Goal: Task Accomplishment & Management: Use online tool/utility

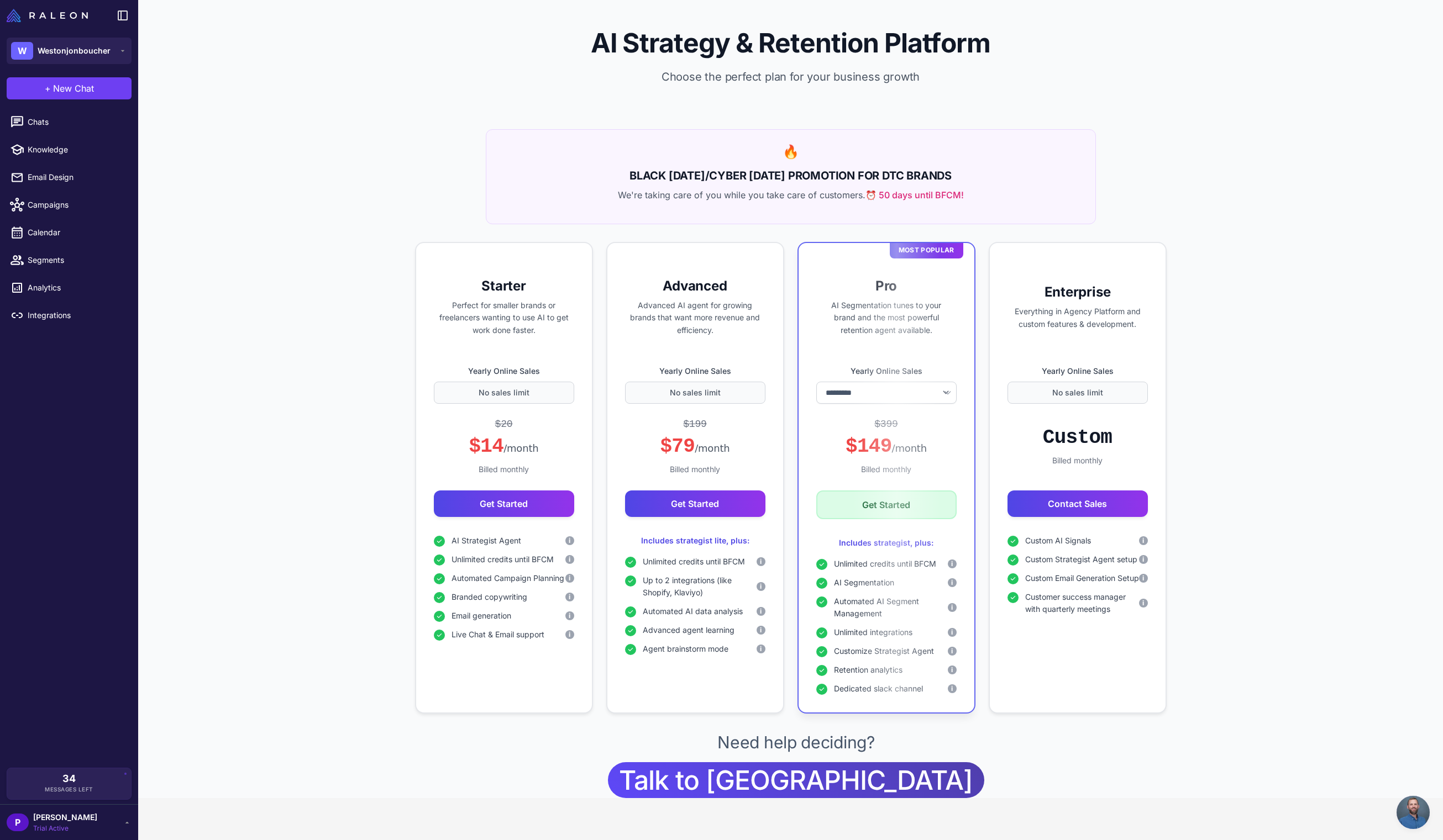
select select "*******"
click at [54, 242] on link "Calendar" at bounding box center [69, 233] width 130 height 23
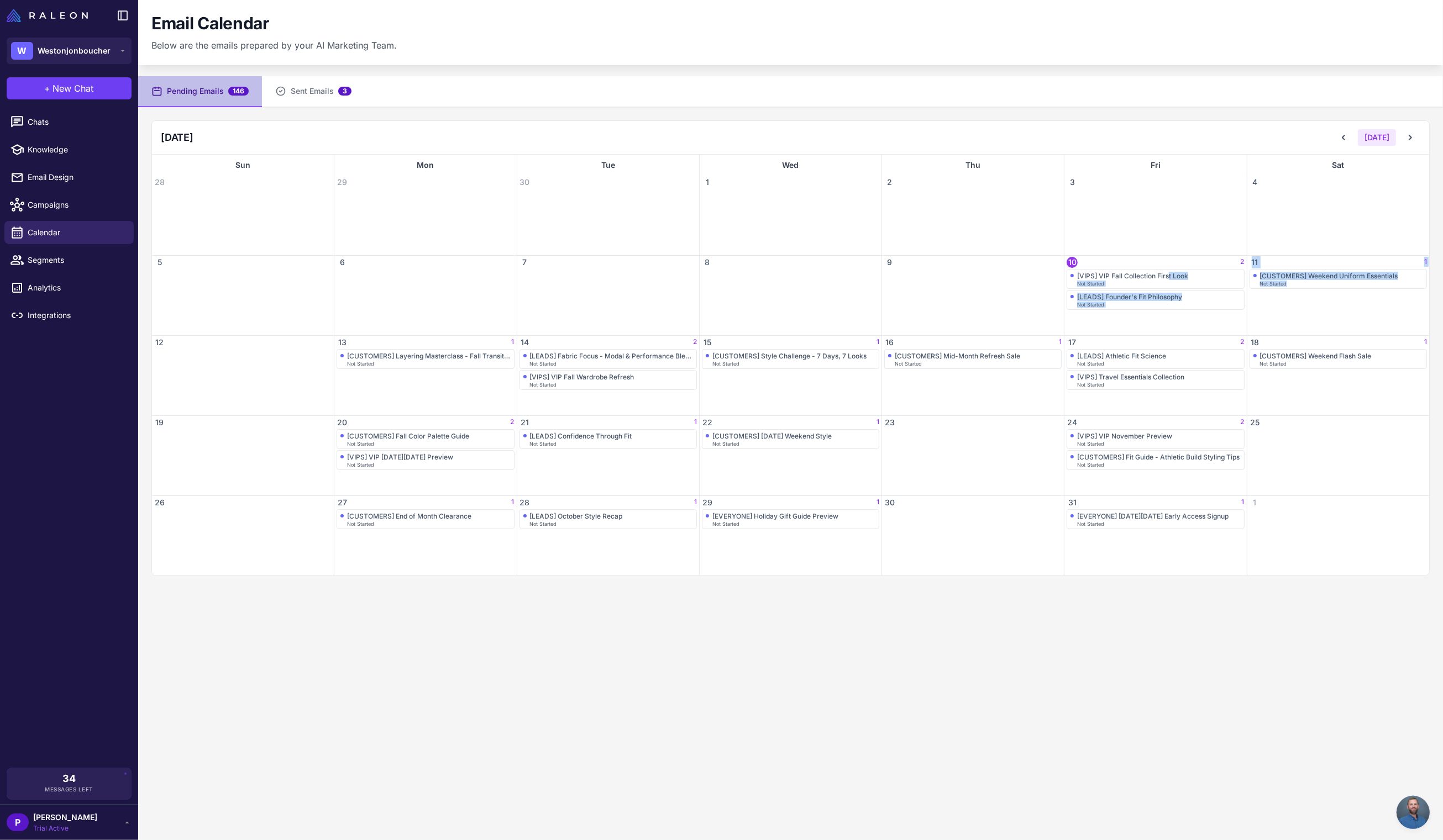
drag, startPoint x: 1170, startPoint y: 273, endPoint x: 1278, endPoint y: 300, distance: 111.3
click at [1313, 305] on div "28 29 30 1 2 3 4 5 6 7 8 9 10 2 [VIPS] VIP Fall Collection First Look Not Start…" at bounding box center [791, 375] width 1277 height 400
click at [1219, 283] on div "Not Started" at bounding box center [1158, 284] width 163 height 5
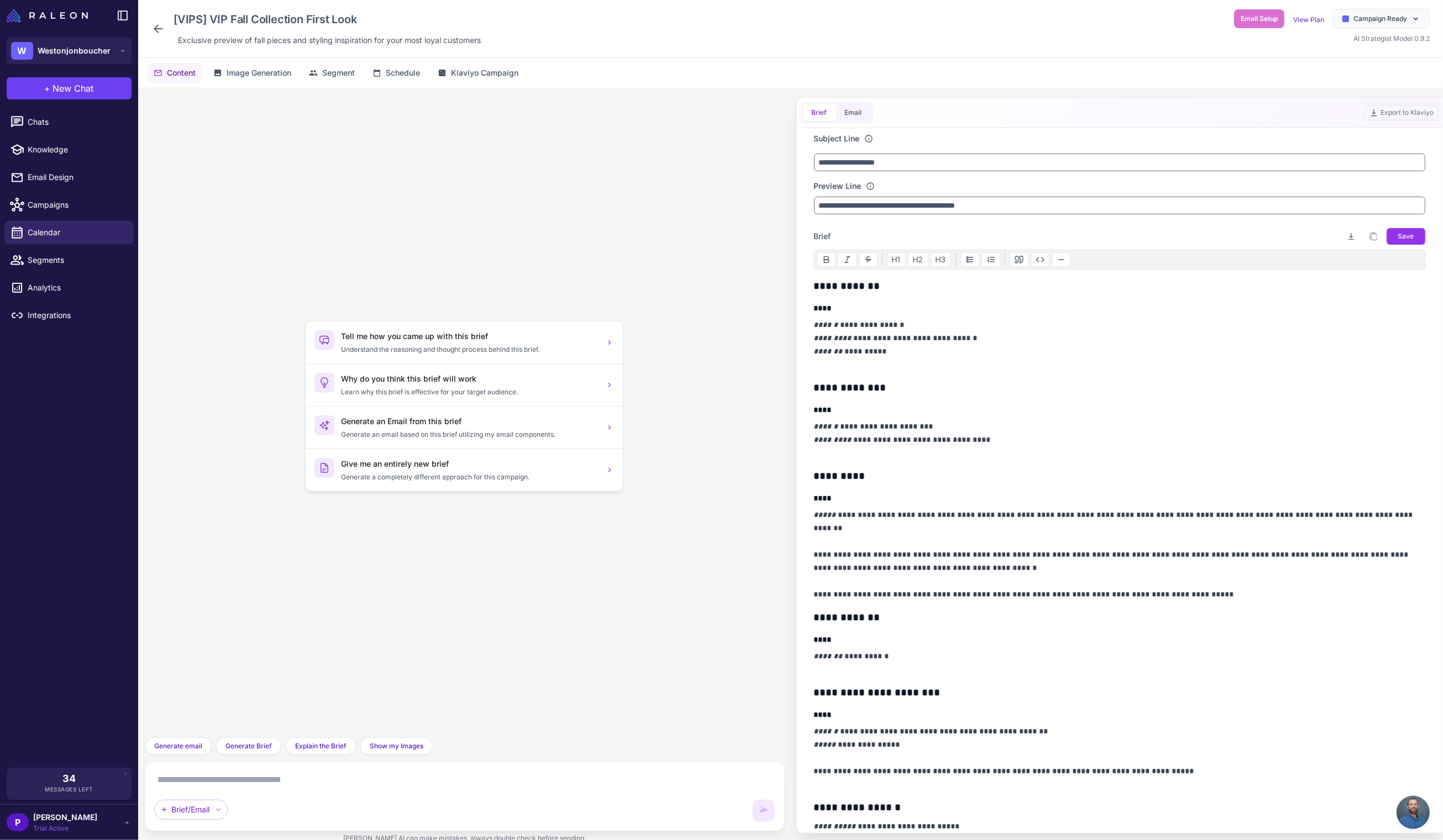
scroll to position [381, 0]
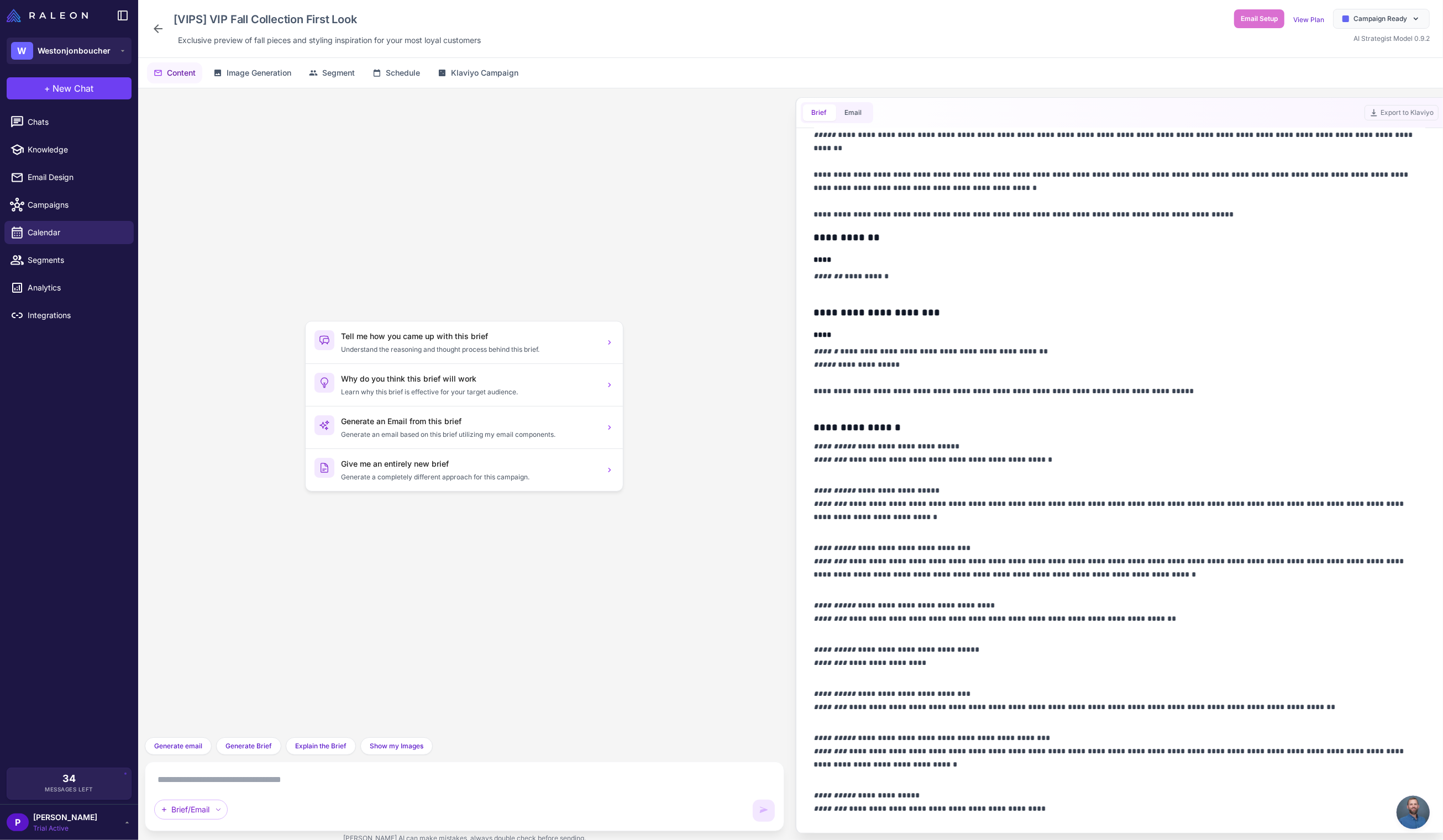
click at [160, 26] on icon at bounding box center [158, 29] width 14 height 14
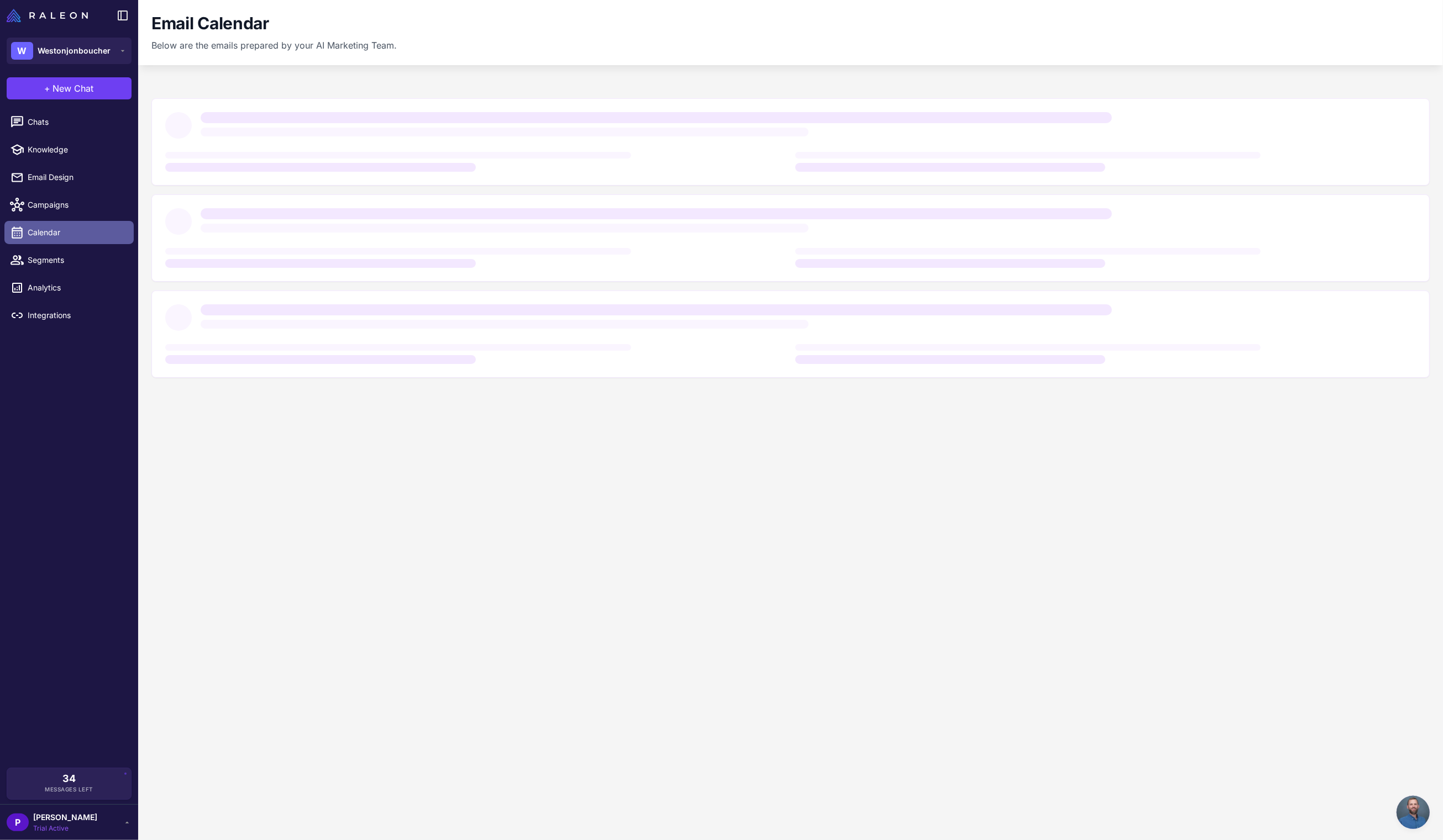
click at [70, 227] on span "Calendar" at bounding box center [76, 233] width 97 height 12
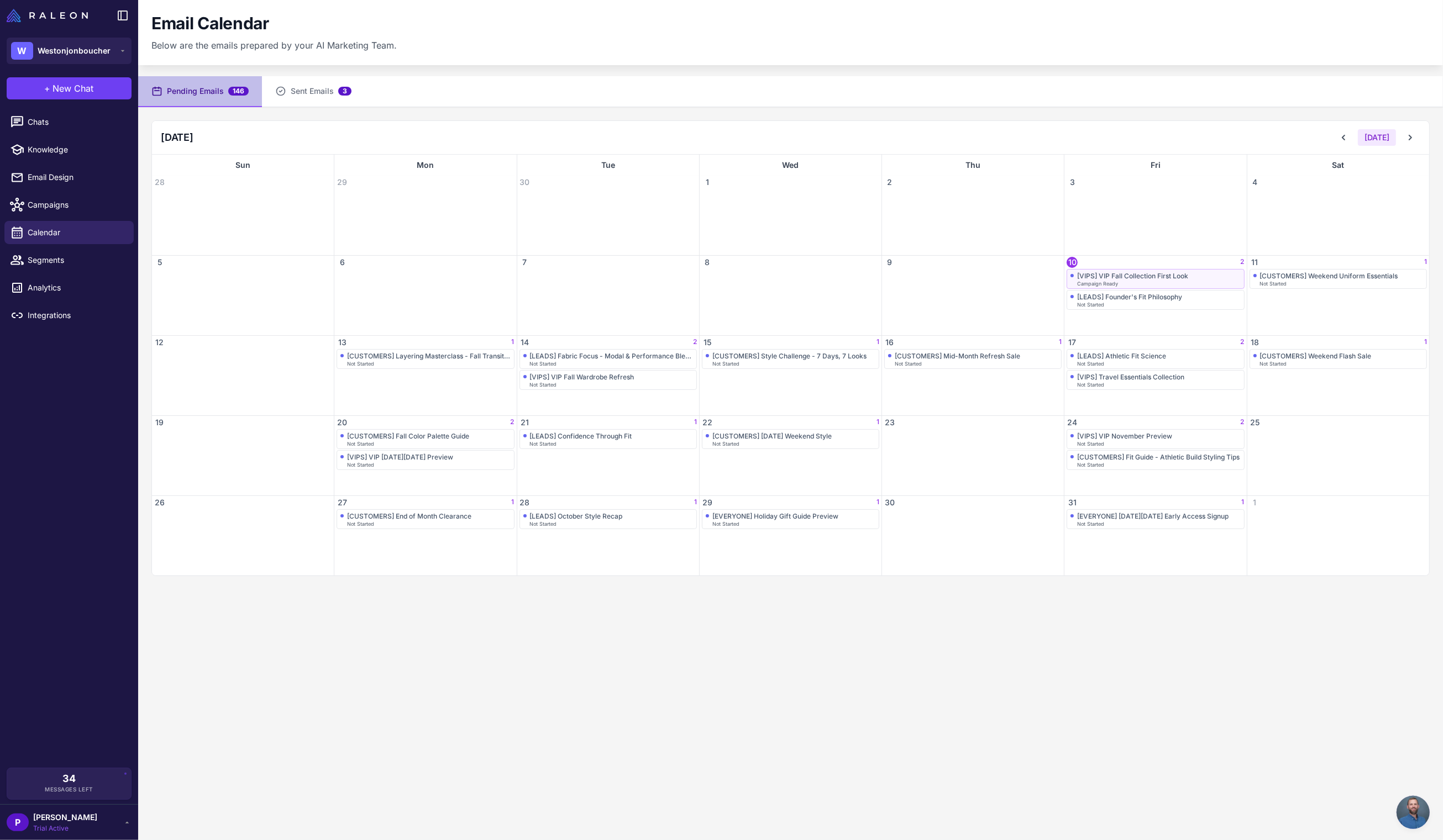
click at [1109, 277] on div "[VIPS] VIP Fall Collection First Look" at bounding box center [1133, 275] width 111 height 8
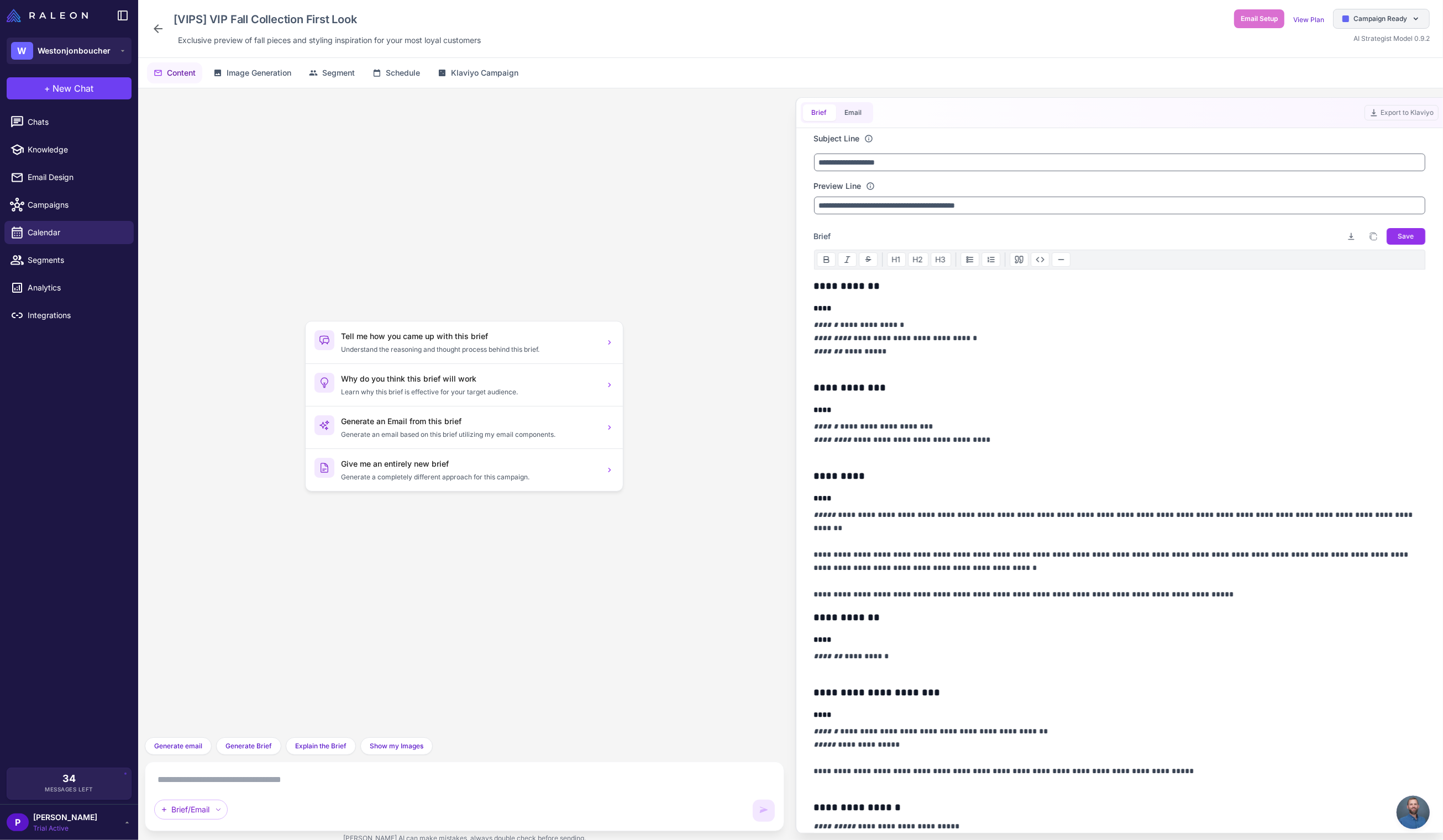
click at [1394, 19] on span "Campaign Ready" at bounding box center [1380, 18] width 53 height 10
click at [1353, 236] on div "Archive" at bounding box center [1359, 233] width 140 height 19
click at [51, 232] on span "Calendar" at bounding box center [76, 233] width 97 height 12
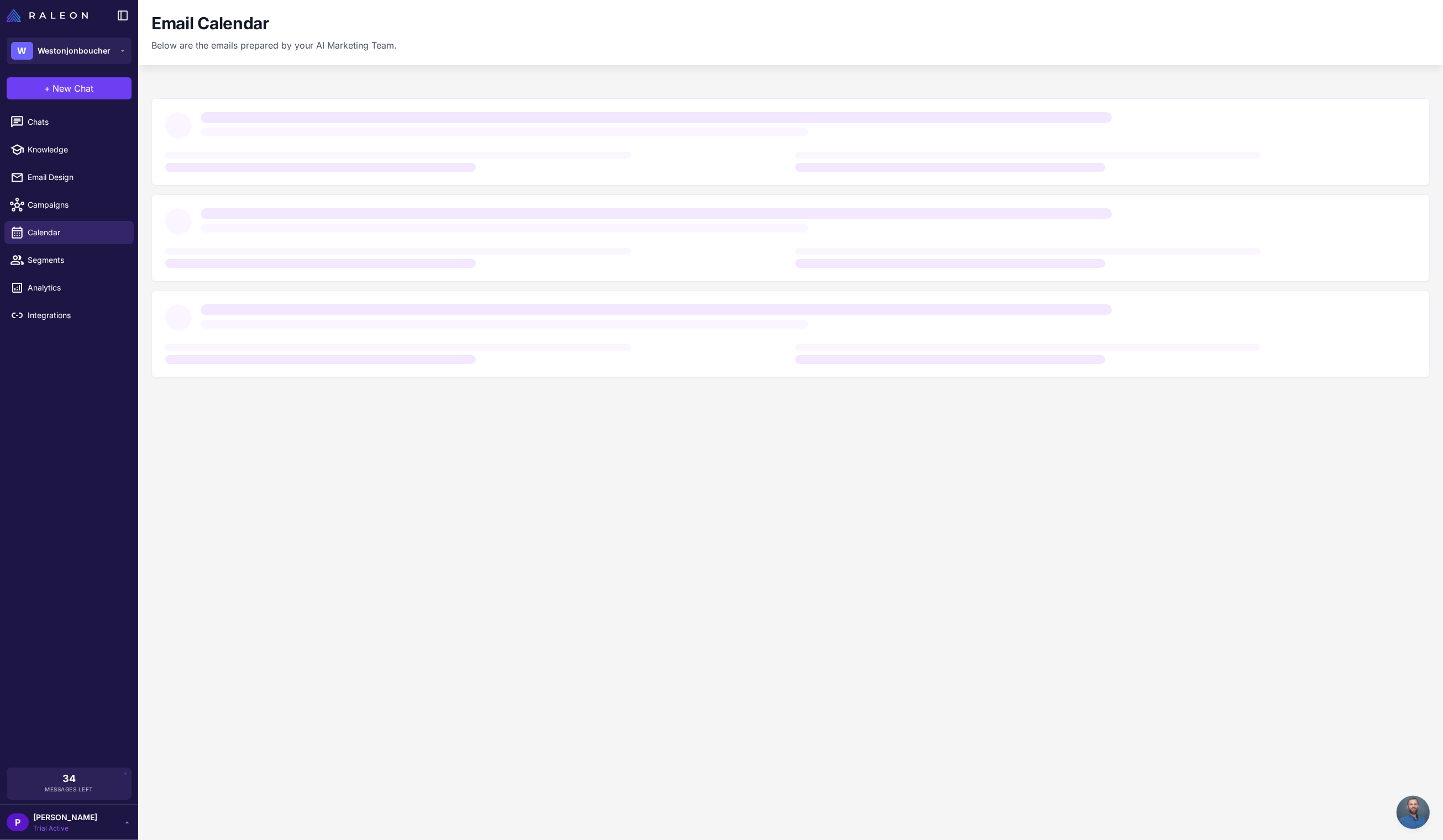
click at [740, 39] on div "Email Calendar Below are the emails prepared by your AI Marketing Team." at bounding box center [791, 32] width 1279 height 38
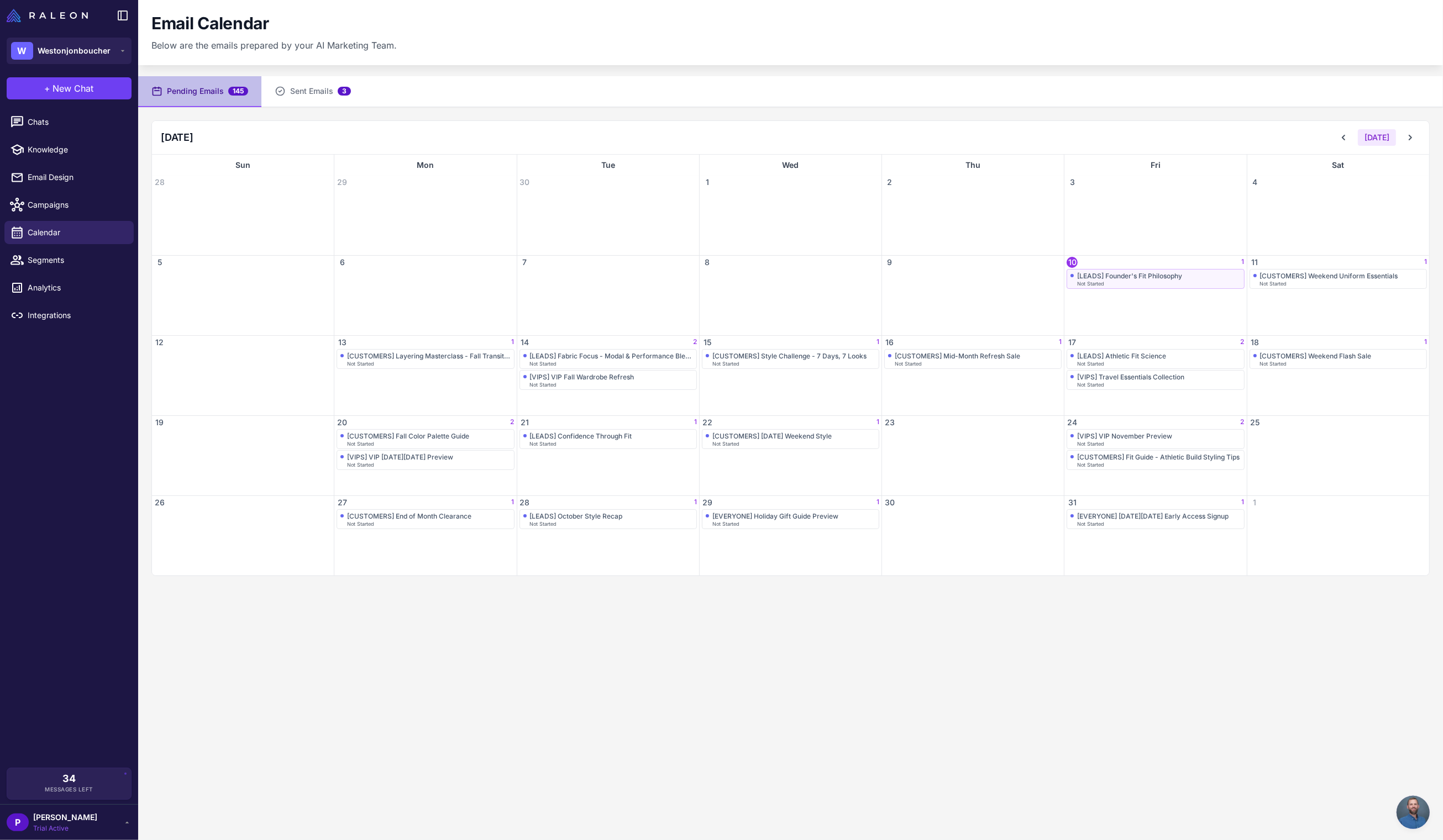
click at [1172, 278] on div "[LEADS] Founder's Fit Philosophy" at bounding box center [1129, 275] width 105 height 8
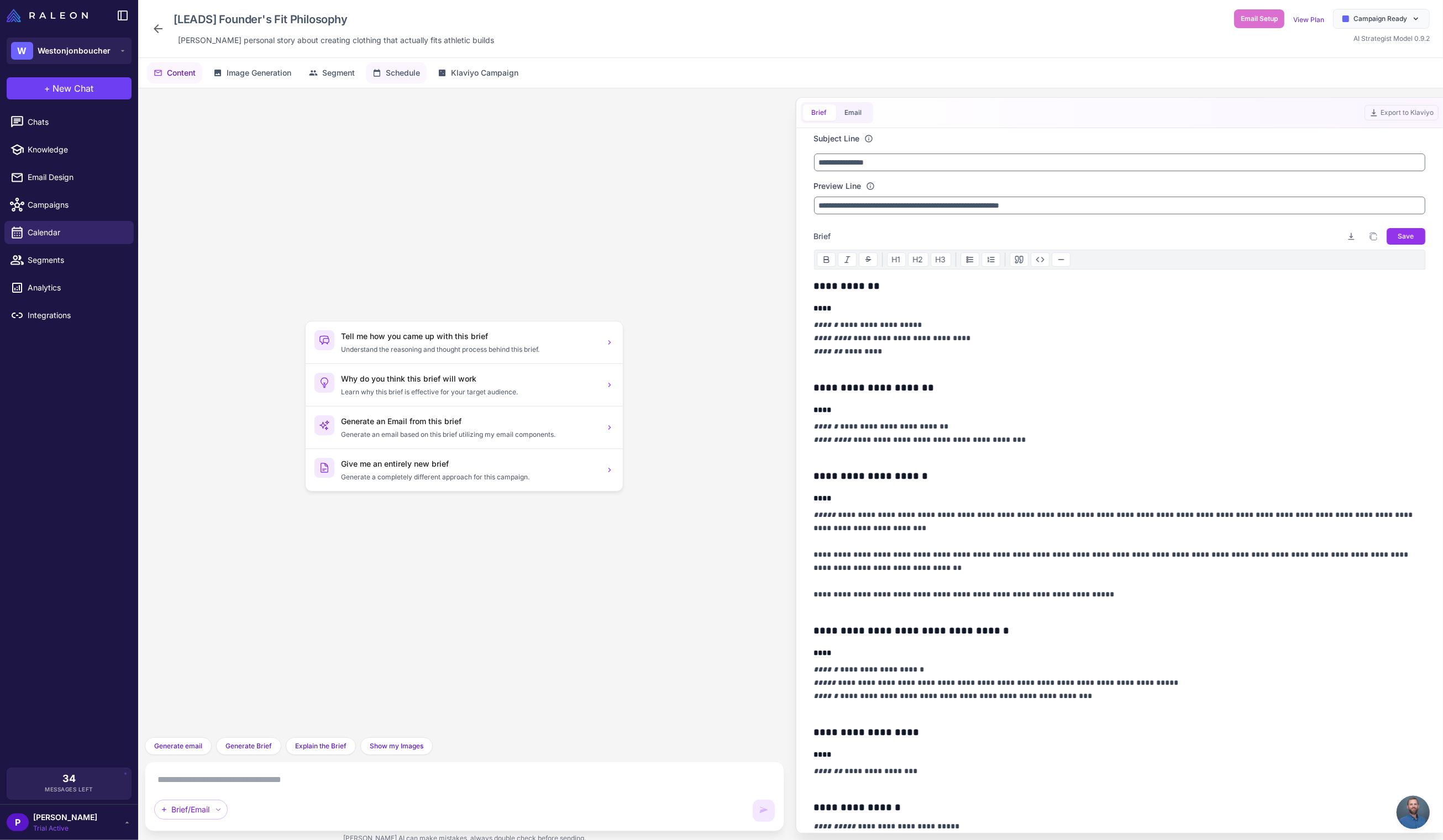
click at [381, 72] on icon at bounding box center [377, 73] width 9 height 9
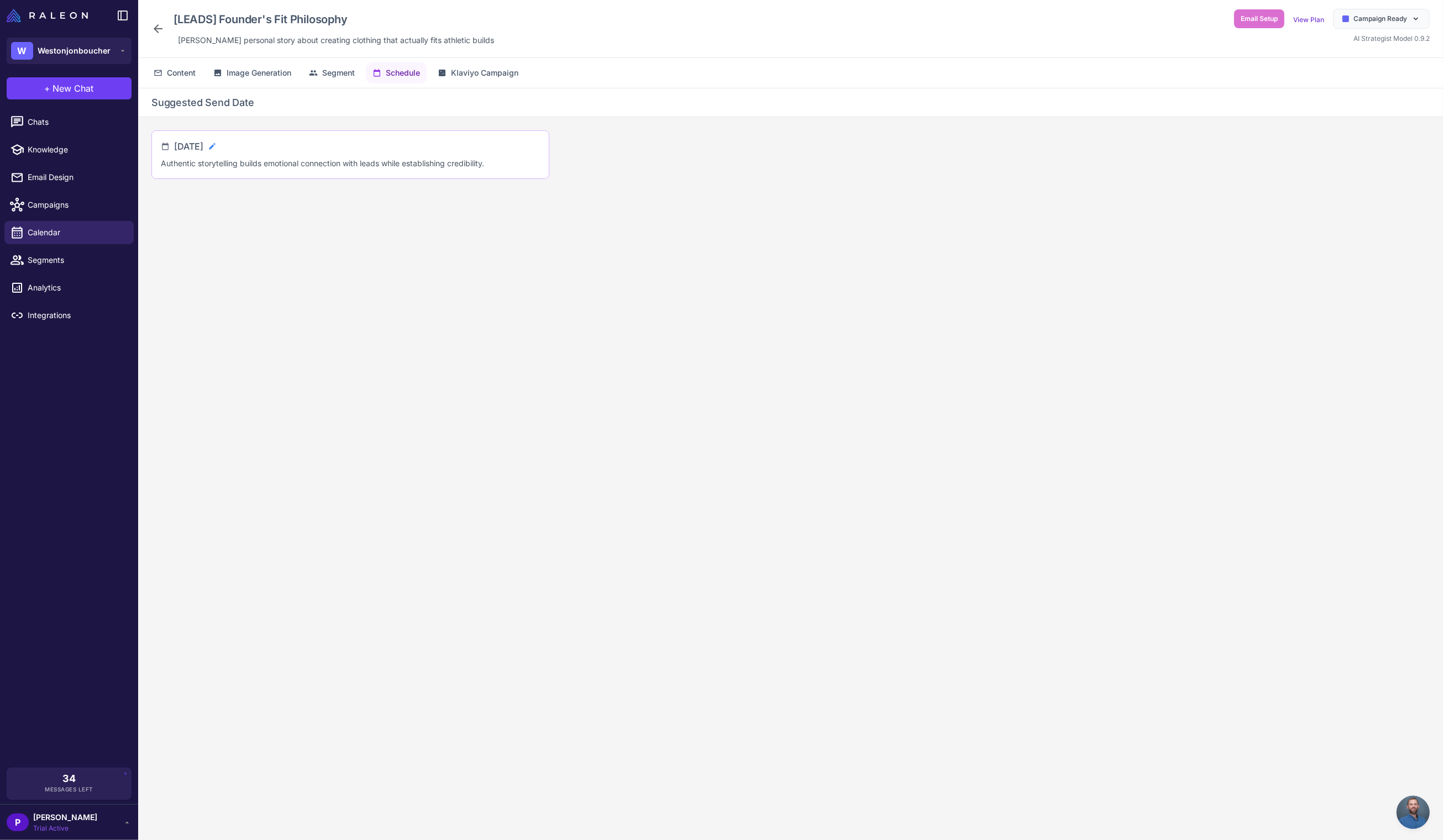
click at [217, 145] on icon at bounding box center [212, 147] width 9 height 9
click at [257, 150] on input "**********" at bounding box center [220, 151] width 92 height 22
click at [314, 242] on span "11" at bounding box center [317, 239] width 20 height 20
click at [282, 153] on icon at bounding box center [276, 151] width 11 height 11
click at [173, 75] on span "Content" at bounding box center [182, 73] width 29 height 12
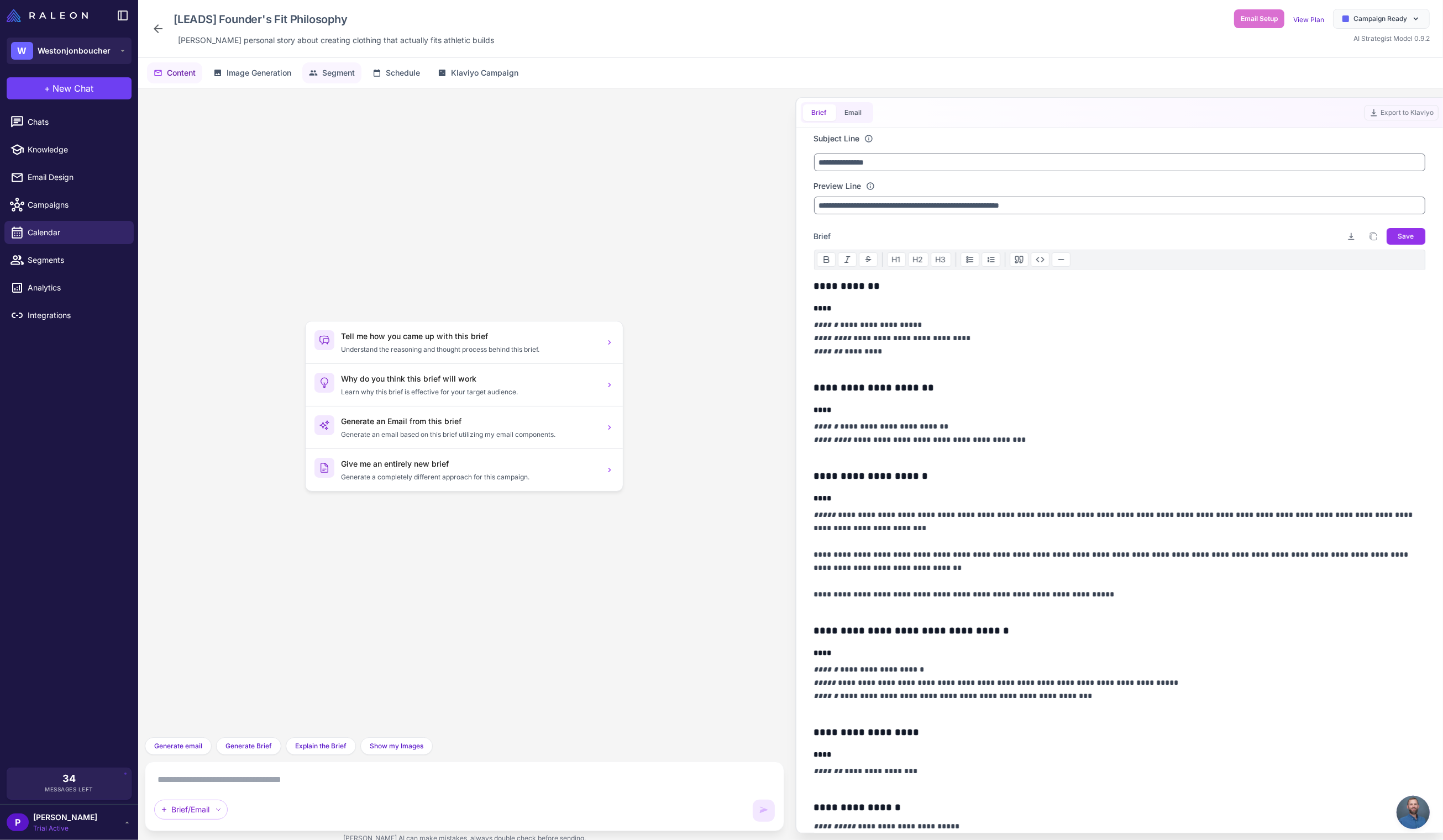
click at [339, 82] on button "Segment" at bounding box center [331, 73] width 59 height 21
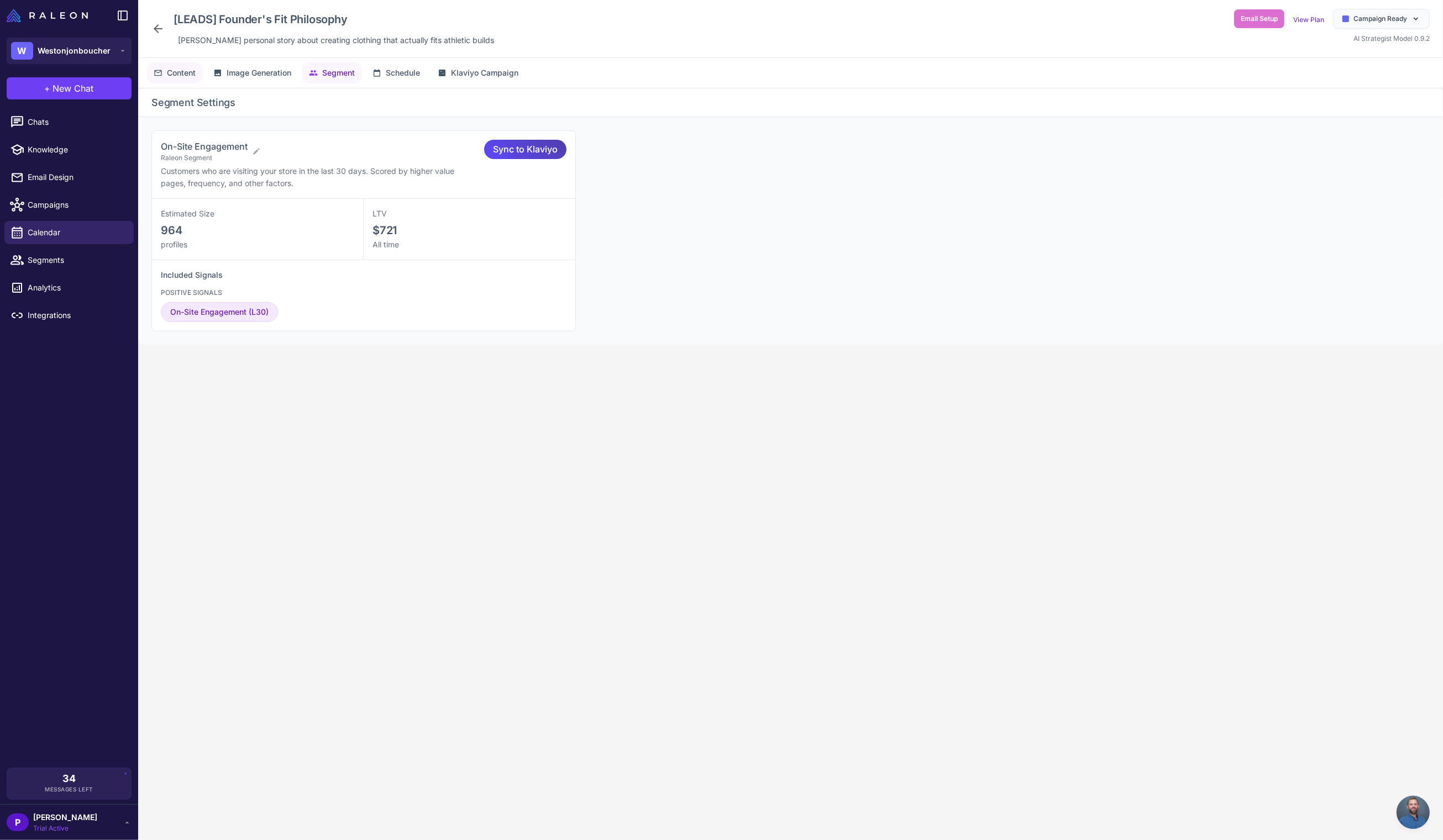
click at [188, 72] on span "Content" at bounding box center [182, 73] width 29 height 12
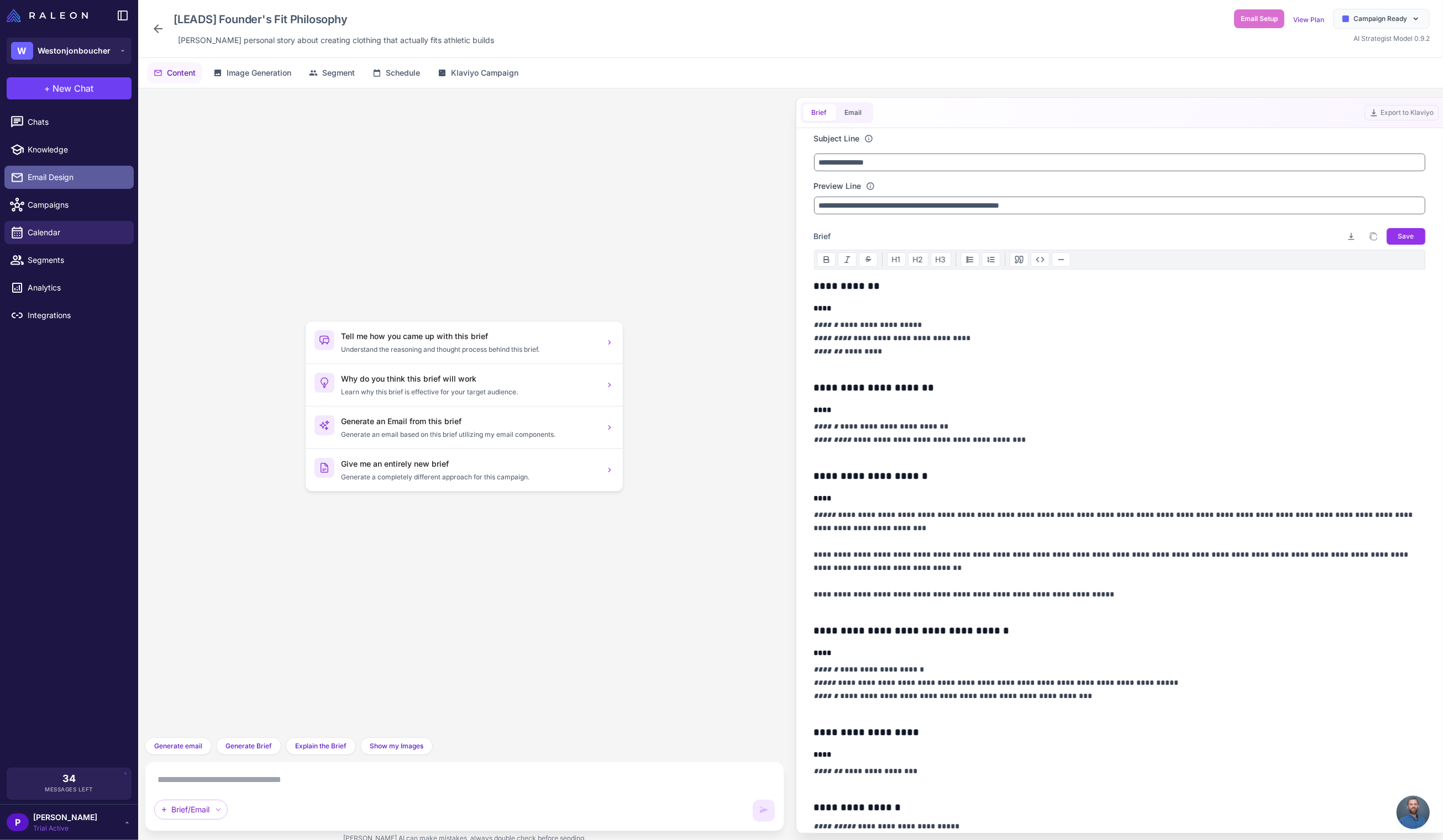
click at [63, 184] on link "Email Design" at bounding box center [69, 177] width 130 height 23
